Goal: Navigation & Orientation: Find specific page/section

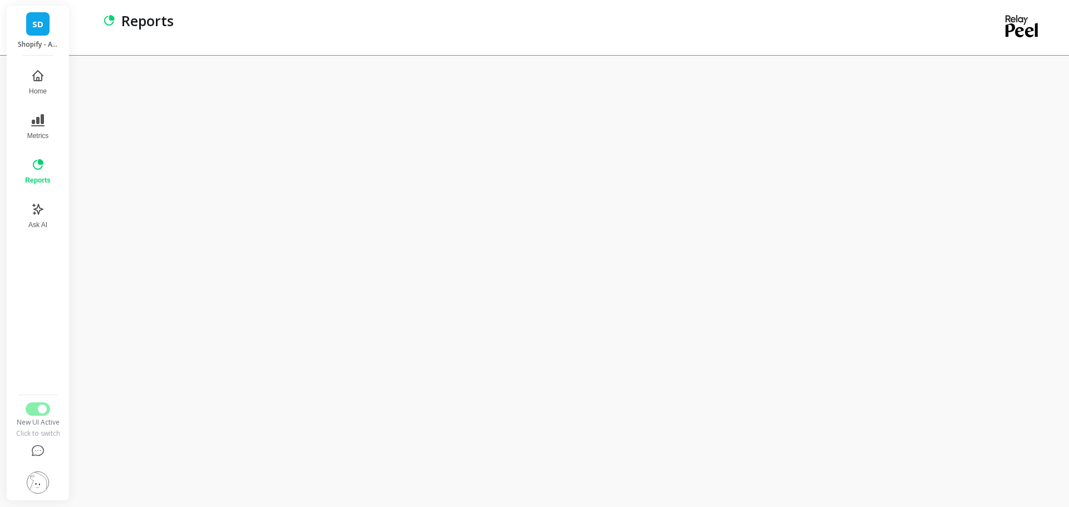
click at [32, 18] on span "SD" at bounding box center [37, 24] width 11 height 13
drag, startPoint x: 41, startPoint y: 410, endPoint x: 46, endPoint y: 364, distance: 45.9
click at [41, 409] on span "Switch to Legacy UI" at bounding box center [42, 409] width 9 height 9
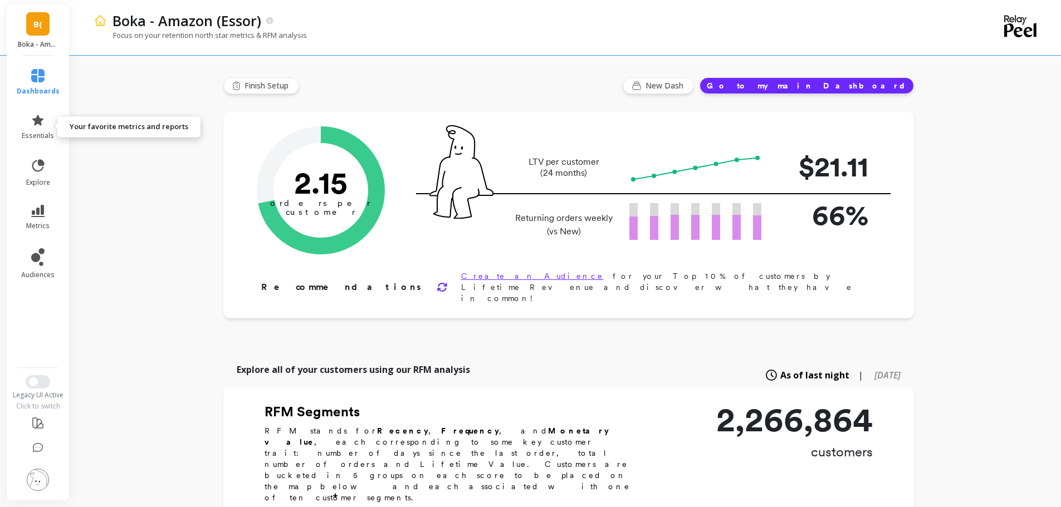
click at [30, 114] on link "essentials" at bounding box center [38, 127] width 43 height 27
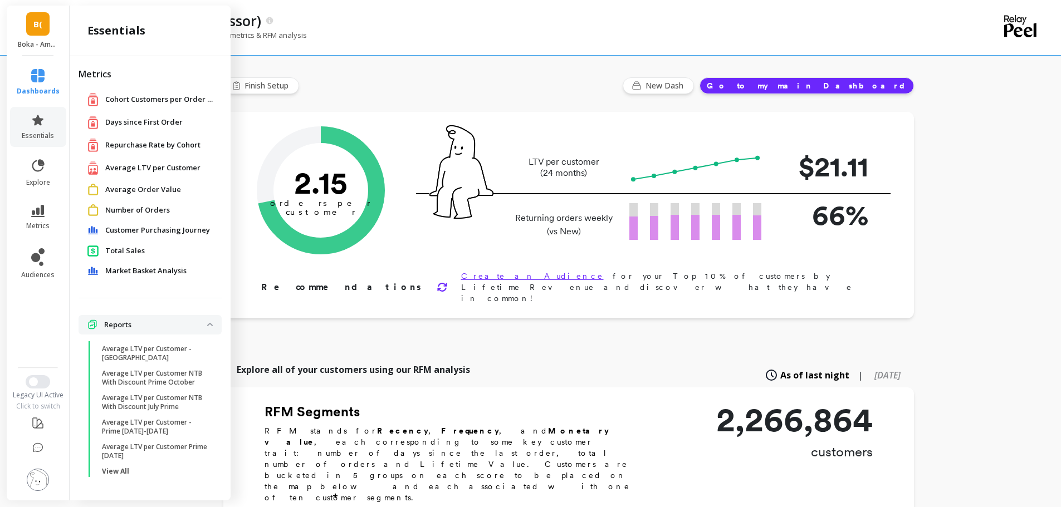
click at [41, 203] on li "metrics" at bounding box center [38, 217] width 56 height 39
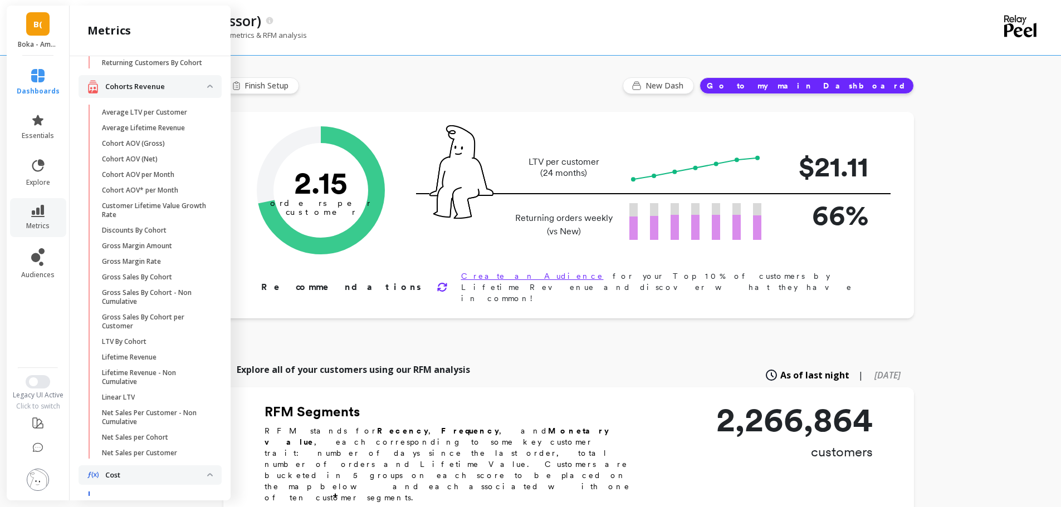
scroll to position [186, 0]
click at [168, 301] on p "Gross Sales By Cohort - Non Cumulative" at bounding box center [155, 296] width 106 height 18
